Goal: Navigation & Orientation: Find specific page/section

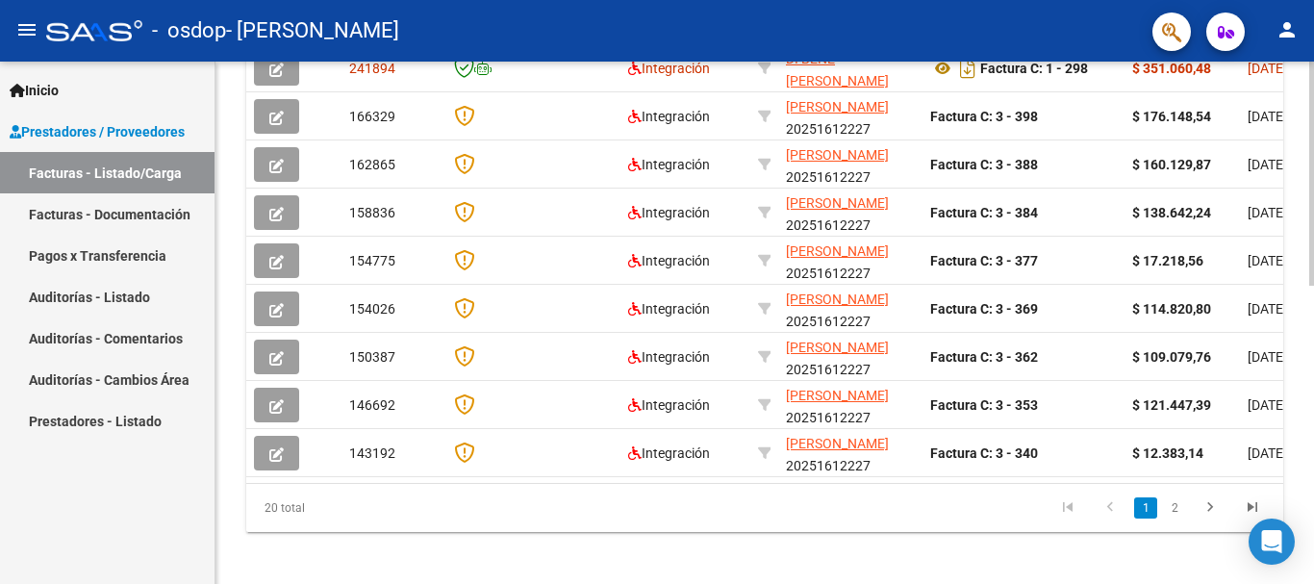
scroll to position [689, 0]
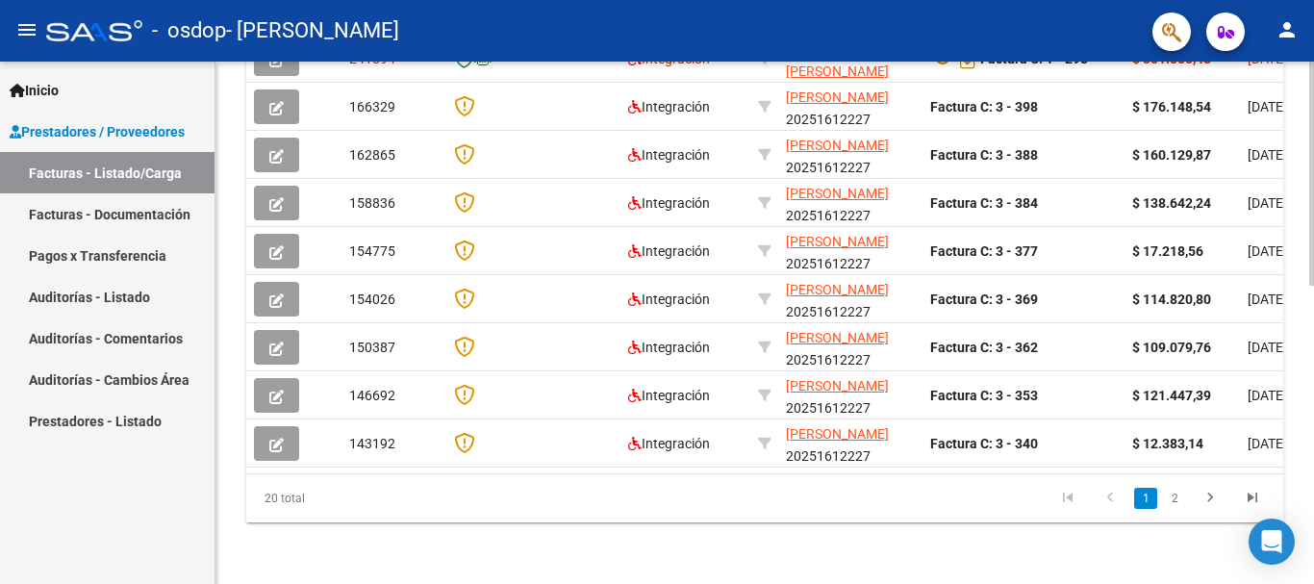
click at [1313, 396] on div at bounding box center [1311, 472] width 5 height 224
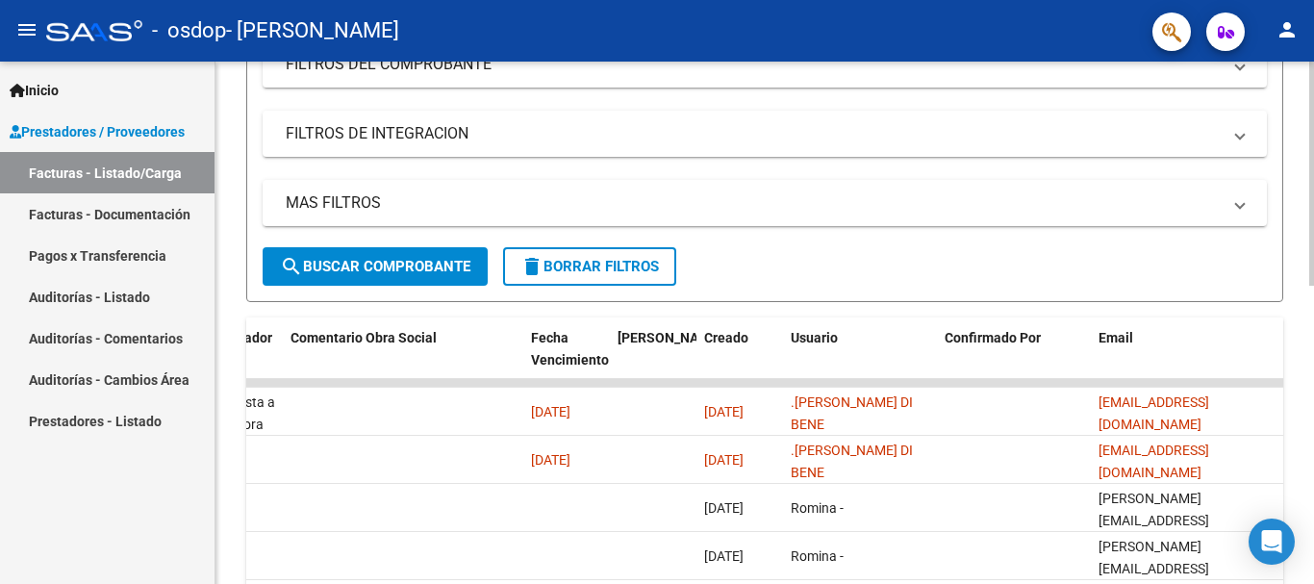
scroll to position [276, 0]
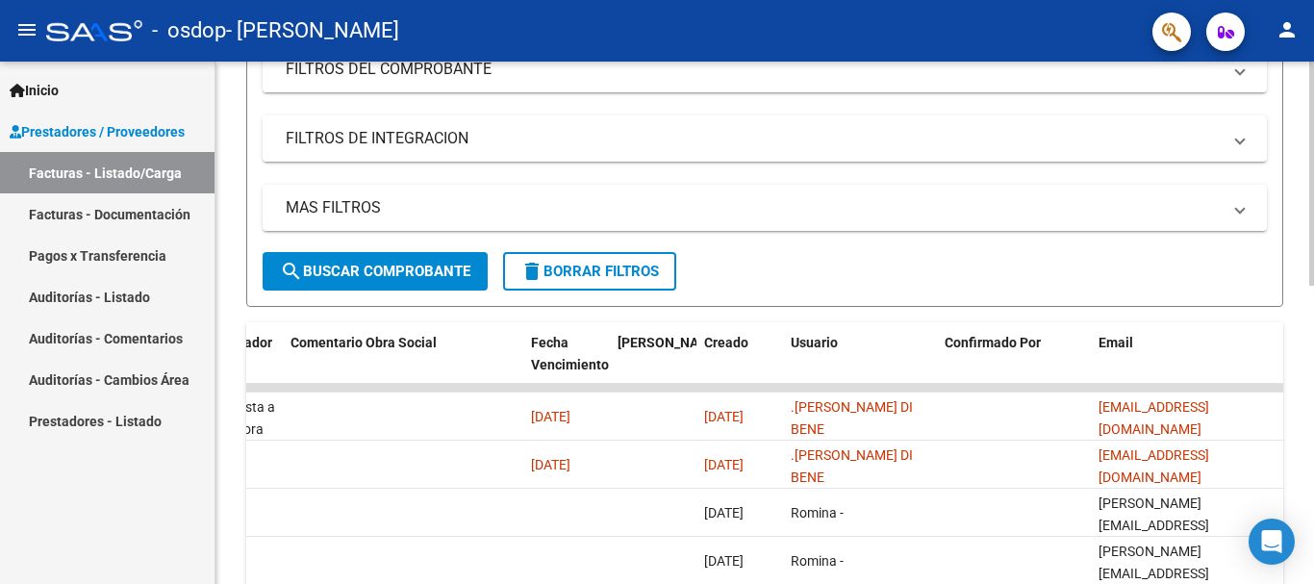
click at [1305, 297] on div "Video tutorial PRESTADORES -> Listado de CPBTs Emitidos por Prestadores / Prove…" at bounding box center [766, 388] width 1103 height 1204
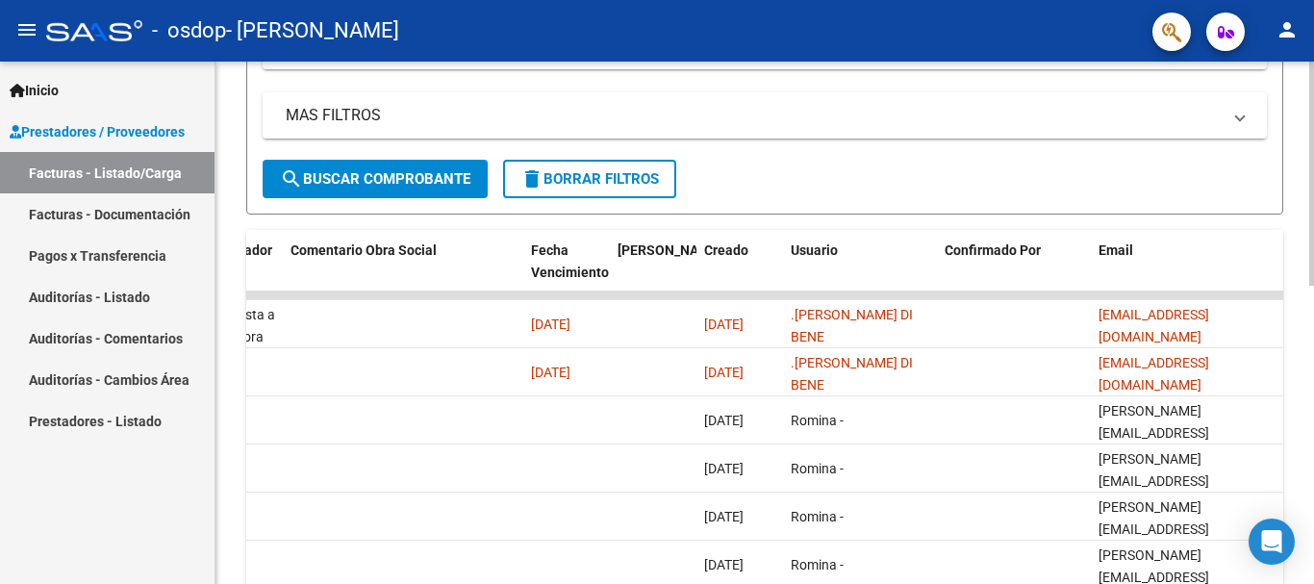
scroll to position [372, 0]
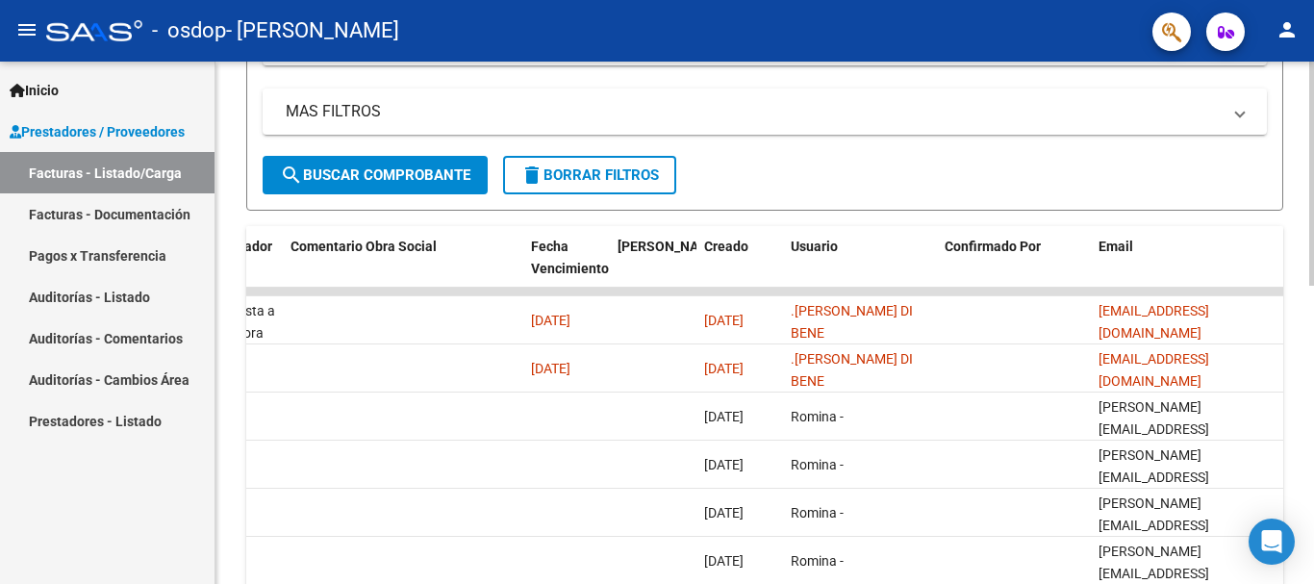
click at [1313, 257] on div at bounding box center [1311, 336] width 5 height 224
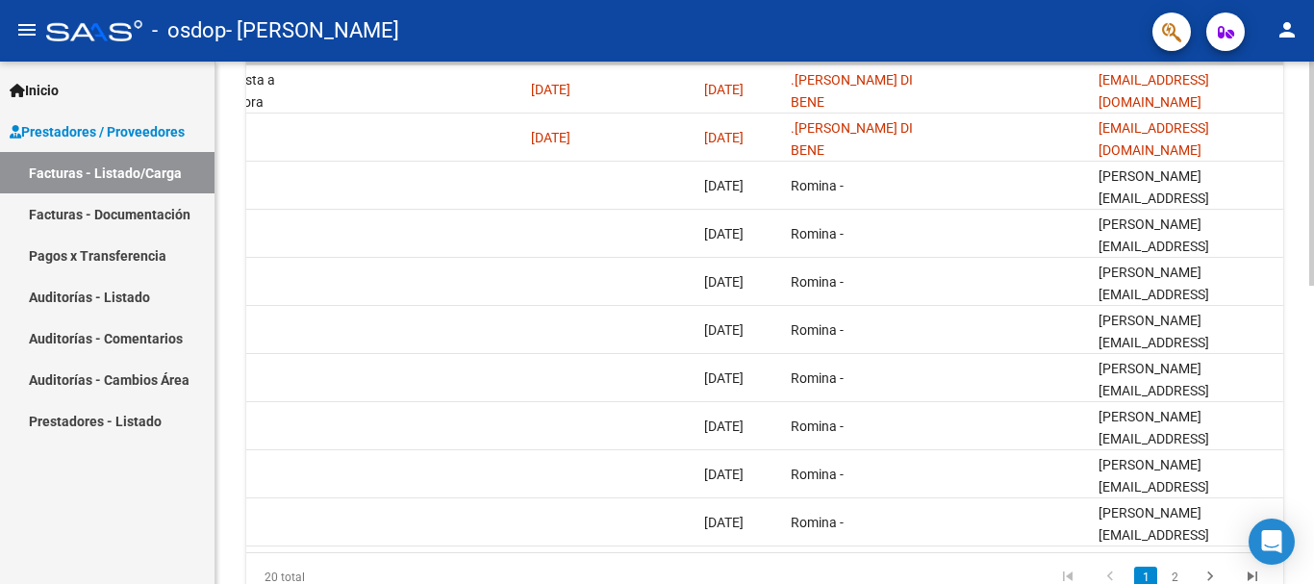
scroll to position [697, 0]
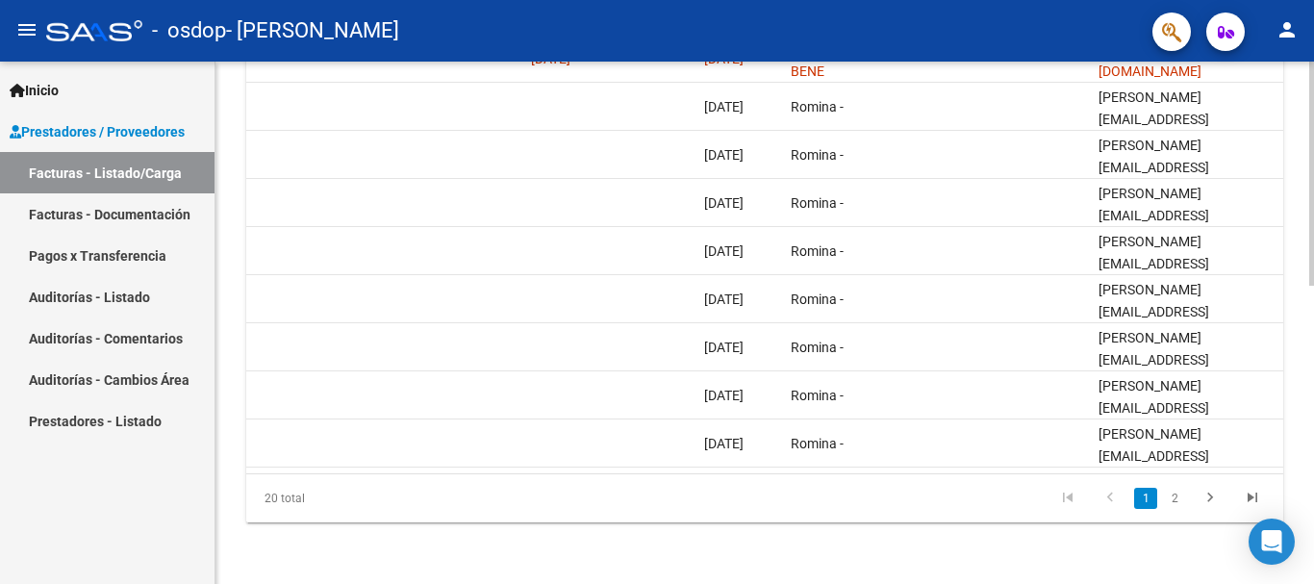
click at [1313, 489] on div at bounding box center [1311, 472] width 5 height 224
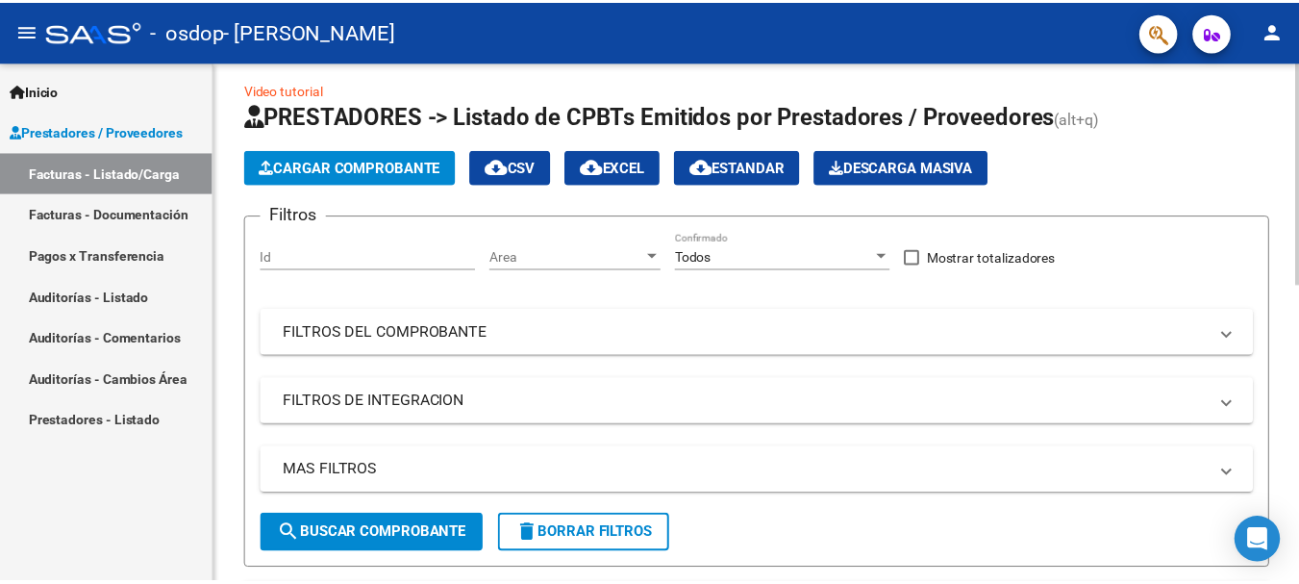
scroll to position [0, 0]
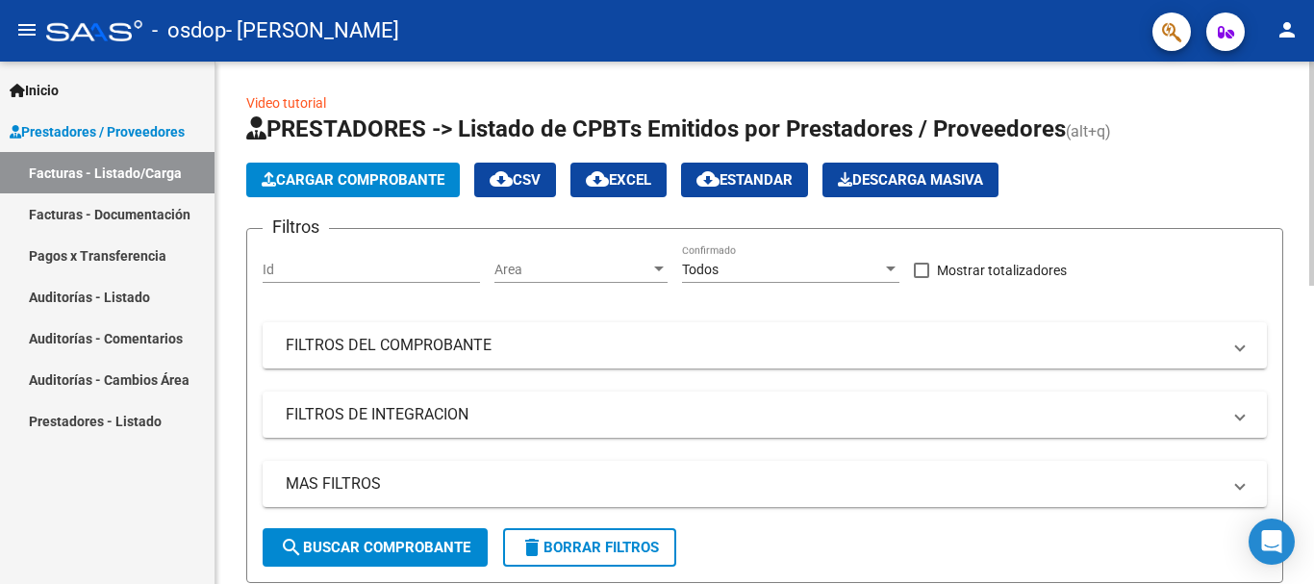
click at [1287, 26] on mat-icon "person" at bounding box center [1286, 29] width 23 height 23
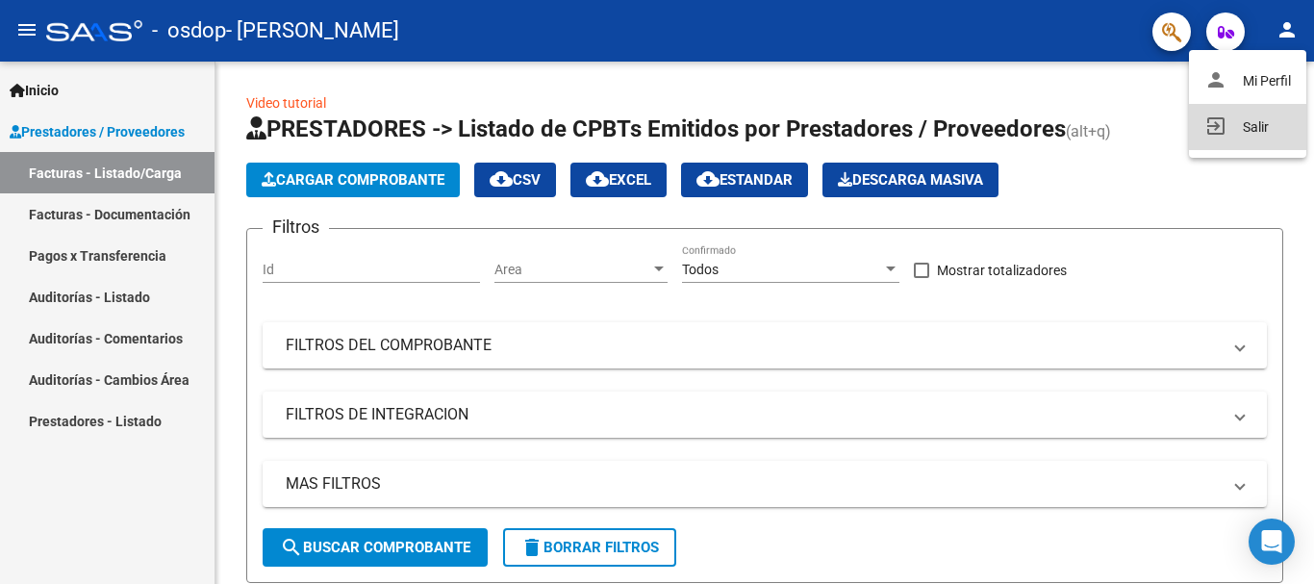
click at [1254, 122] on button "exit_to_app Salir" at bounding box center [1247, 127] width 117 height 46
